Goal: Communication & Community: Connect with others

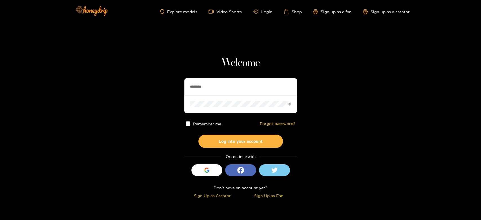
drag, startPoint x: 247, startPoint y: 90, endPoint x: 116, endPoint y: 85, distance: 131.5
click at [108, 85] on section "Welcome ******** Remember me Forgot password? Log into your account Or continue…" at bounding box center [240, 100] width 481 height 200
paste input "text"
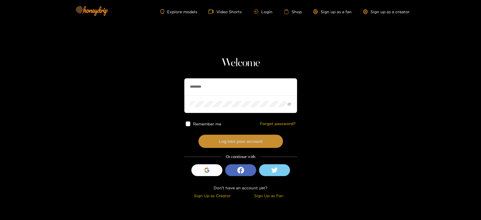
type input "********"
click at [227, 136] on button "Log into your account" at bounding box center [240, 141] width 85 height 13
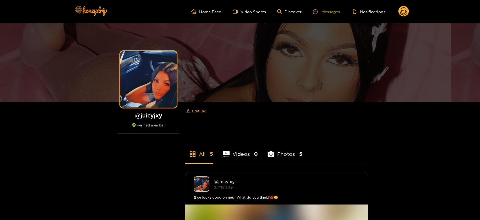
click at [325, 14] on div "Messages" at bounding box center [326, 11] width 27 height 6
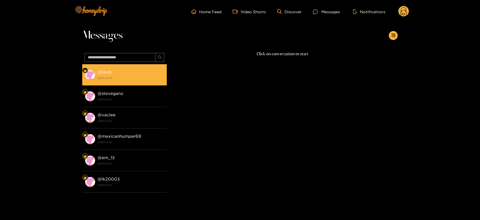
click at [124, 69] on div "@ jwab 26 August 2025 10:05" at bounding box center [131, 75] width 67 height 13
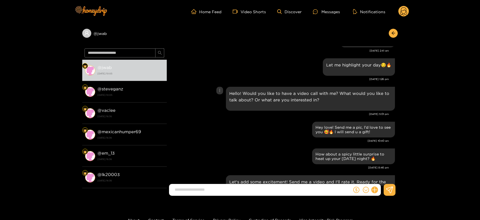
scroll to position [314, 0]
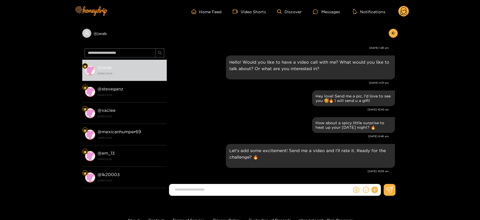
click at [45, 100] on div "@ jwab @ jwab 26 August 2025 10:05 @ steveganz 26 August 2025 10:05 @ vaclee 19…" at bounding box center [240, 111] width 480 height 177
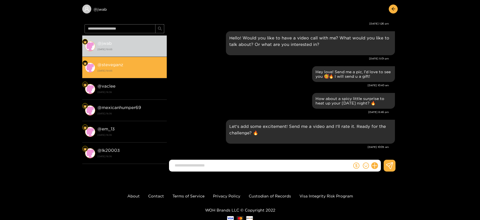
scroll to position [0, 0]
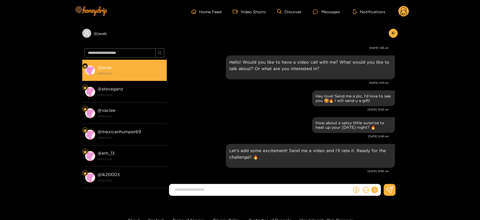
drag, startPoint x: 126, startPoint y: 76, endPoint x: 123, endPoint y: 83, distance: 7.6
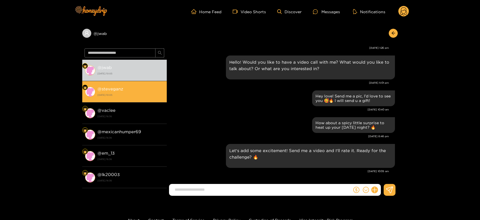
click at [126, 76] on div "@ jwab 26 August 2025 10:05" at bounding box center [131, 70] width 67 height 13
click at [123, 84] on li "@ steveganz 26 August 2025 10:05" at bounding box center [124, 91] width 85 height 21
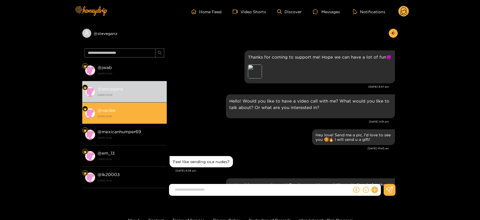
click at [142, 116] on strong "19 August 2025 16:36" at bounding box center [131, 116] width 67 height 5
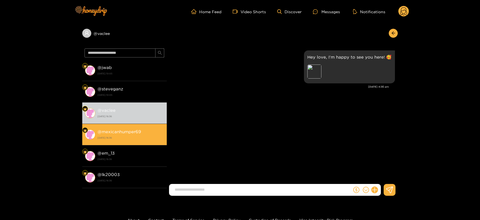
click at [132, 134] on strong "@ mexicanhumper69" at bounding box center [120, 131] width 44 height 5
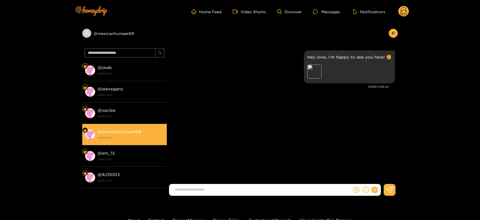
scroll to position [31, 0]
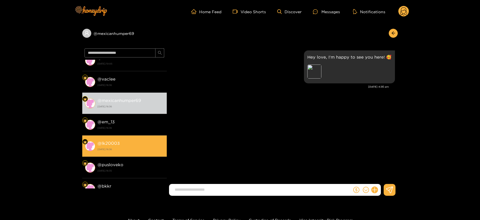
click at [132, 144] on div "@ lk20003 19 August 2025 16:36" at bounding box center [131, 146] width 67 height 13
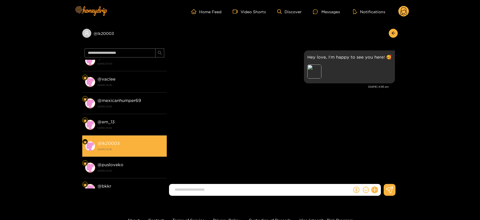
scroll to position [63, 0]
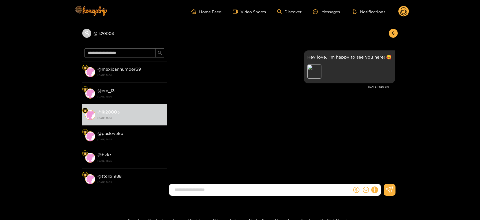
click at [403, 11] on circle at bounding box center [404, 11] width 11 height 11
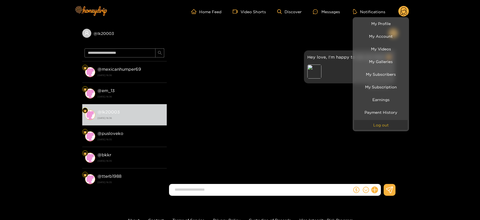
drag, startPoint x: 387, startPoint y: 125, endPoint x: 156, endPoint y: 26, distance: 251.9
click at [386, 125] on button "Log out" at bounding box center [381, 125] width 54 height 10
